Goal: Complete application form

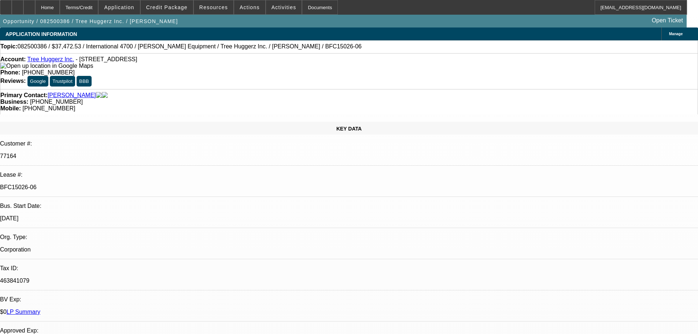
select select "0"
select select "6"
select select "0"
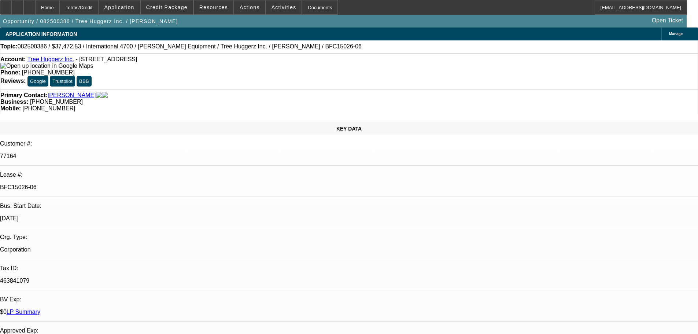
select select "0"
select select "6"
select select "0"
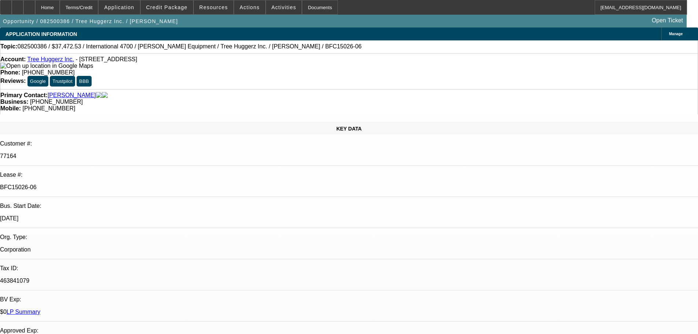
select select "0"
select select "6"
select select "0"
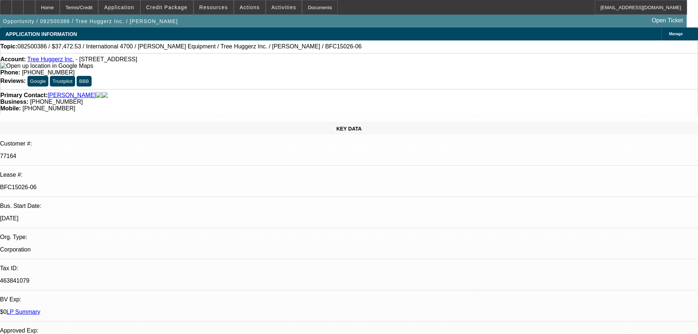
select select "6"
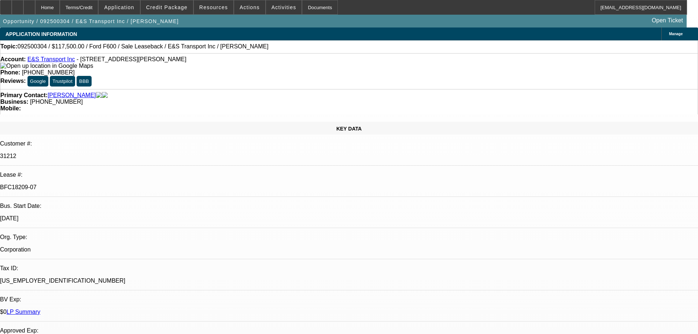
select select "0"
select select "2"
select select "0"
select select "6"
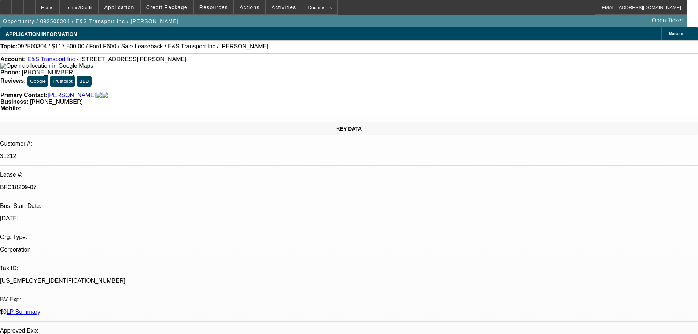
select select "0"
select select "2"
select select "0"
select select "6"
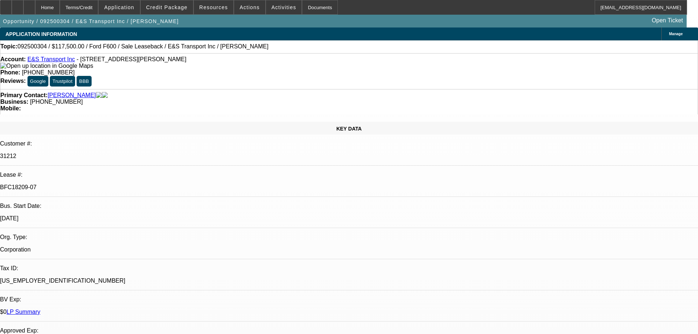
select select "0"
select select "2"
select select "0"
select select "6"
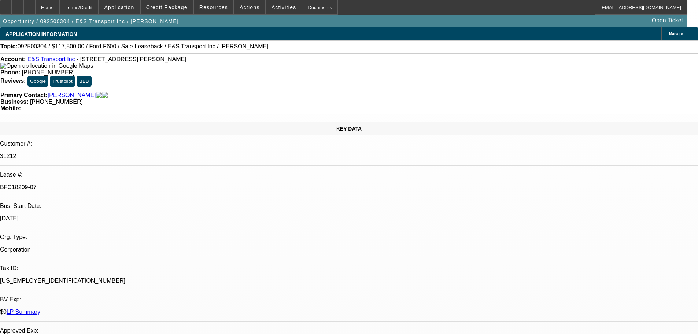
select select "0"
select select "2"
select select "0"
select select "6"
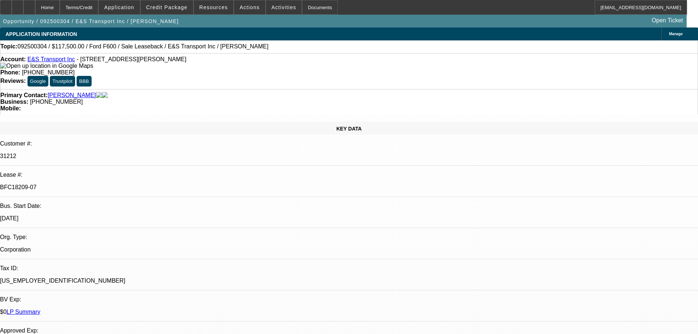
click at [306, 10] on div "Documents" at bounding box center [320, 7] width 36 height 15
